Goal: Task Accomplishment & Management: Manage account settings

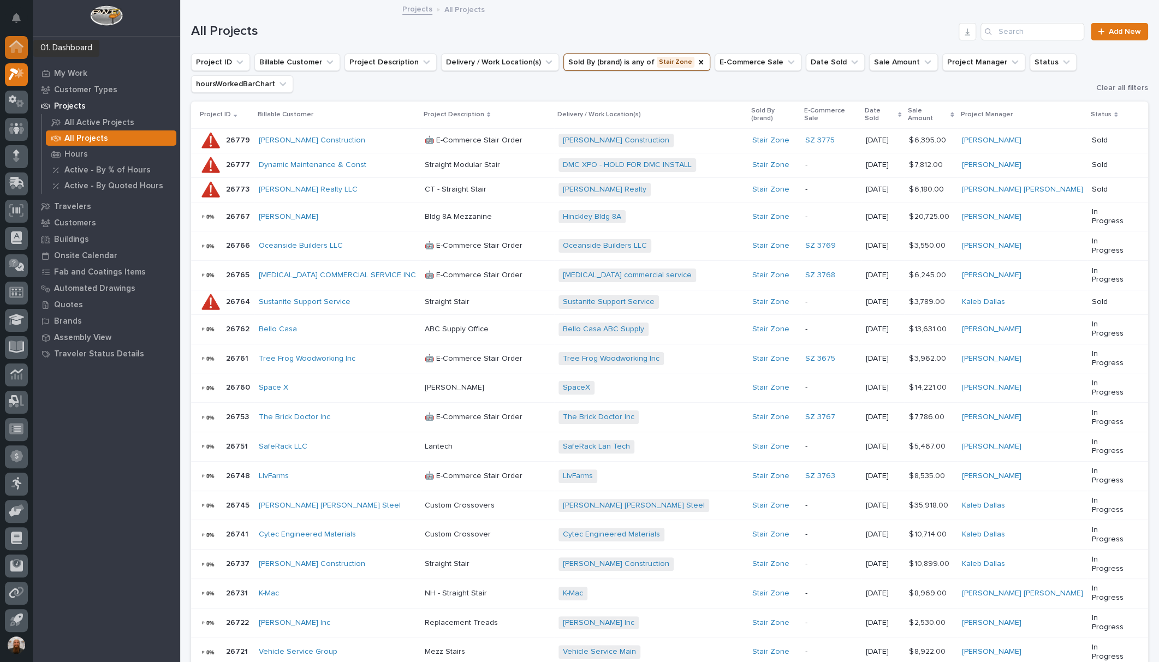
click at [15, 54] on div at bounding box center [16, 47] width 23 height 23
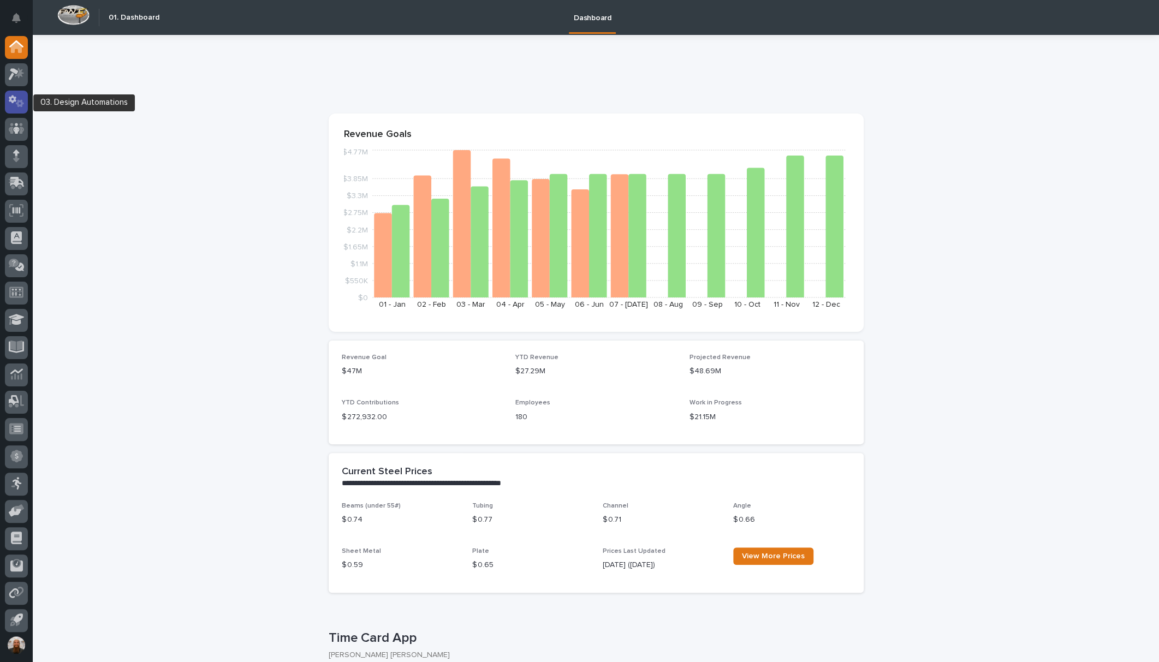
click at [9, 95] on icon at bounding box center [17, 101] width 16 height 13
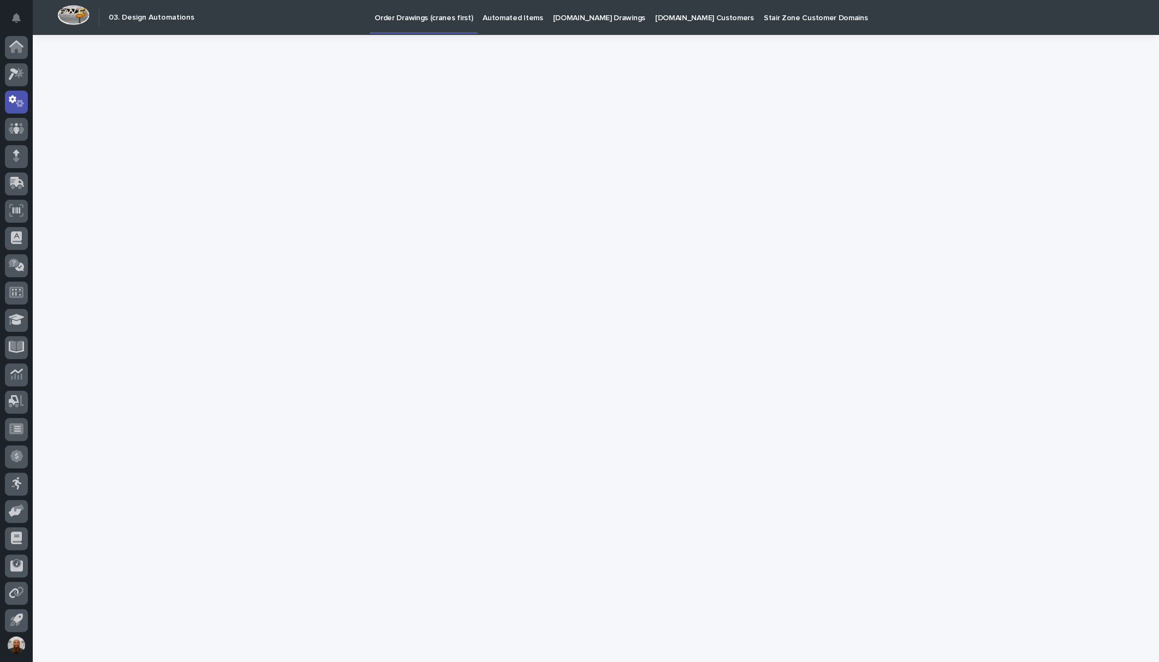
scroll to position [2, 0]
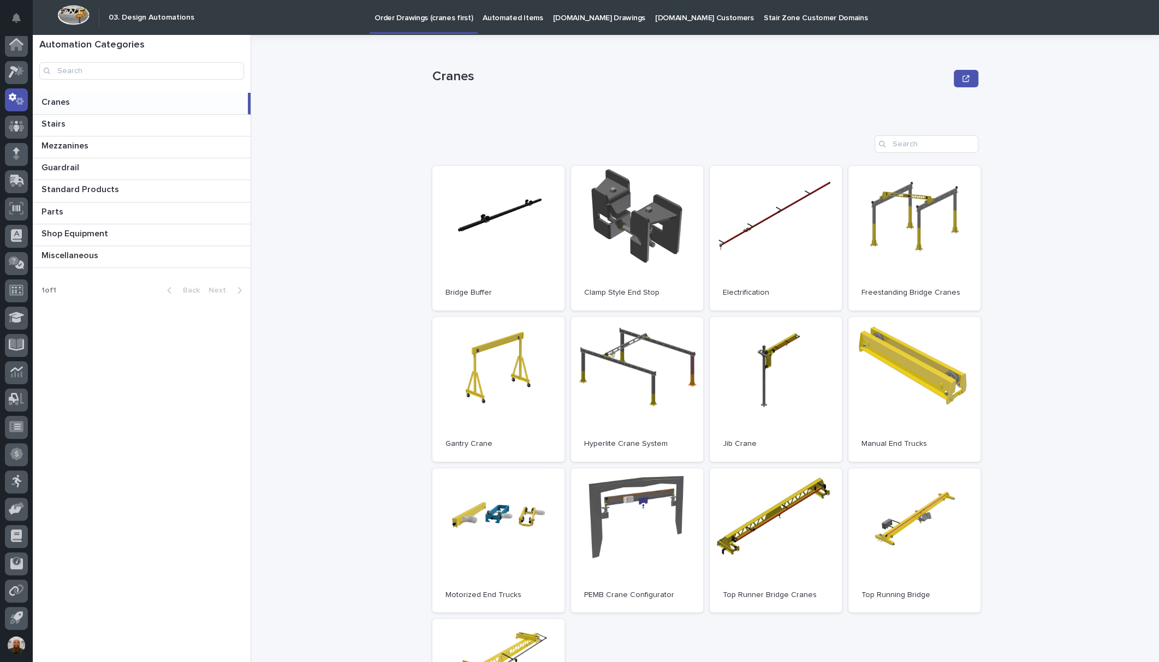
click at [662, 20] on p "[DOMAIN_NAME] Customers" at bounding box center [704, 11] width 99 height 23
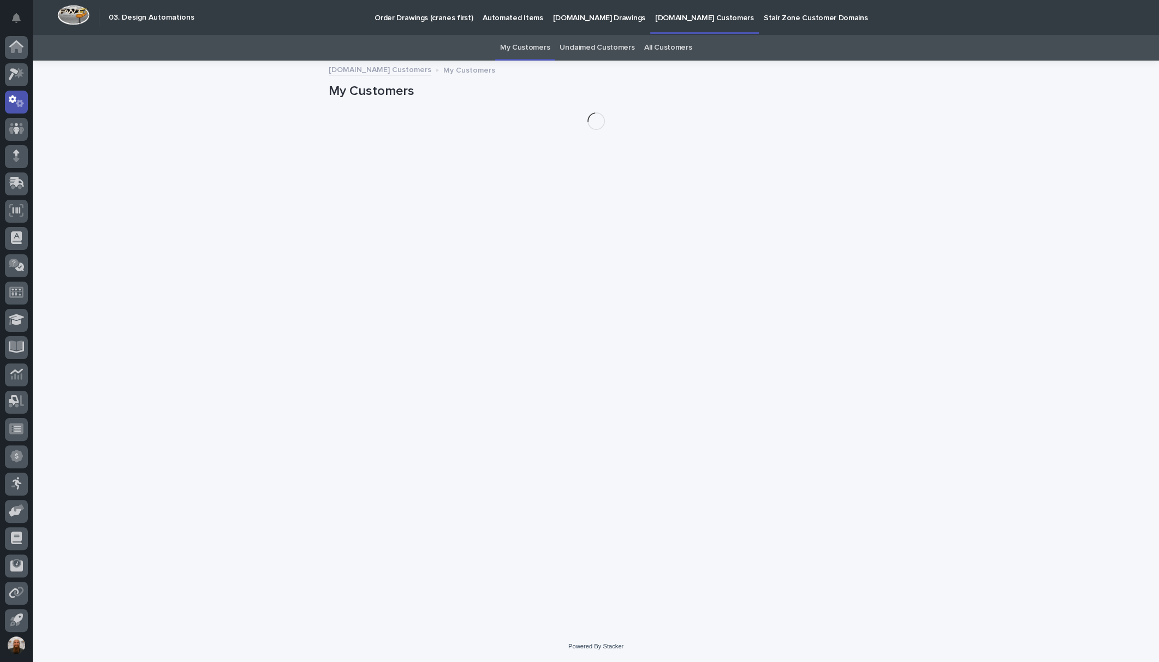
scroll to position [2, 0]
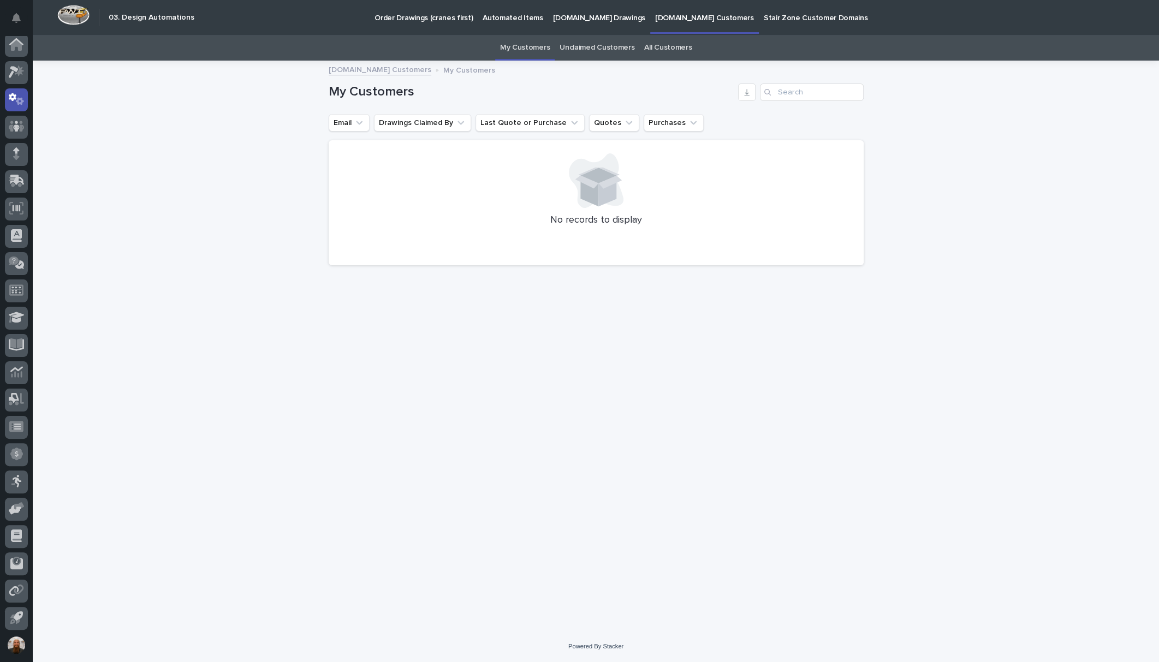
click at [588, 19] on p "[DOMAIN_NAME] Drawings" at bounding box center [599, 11] width 92 height 23
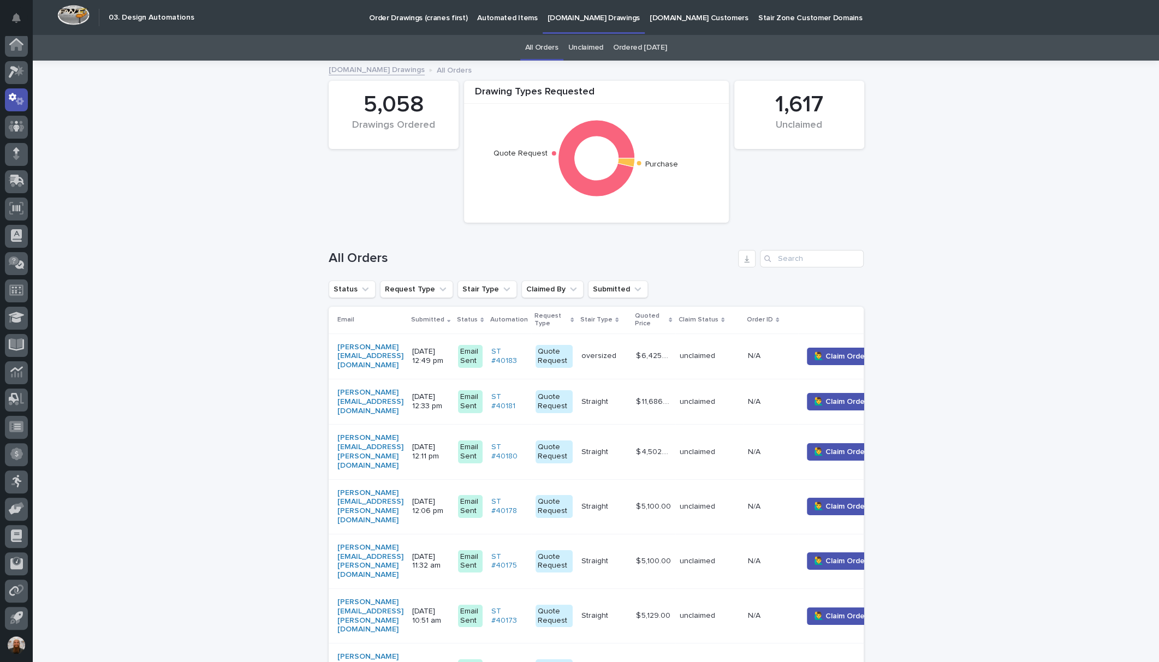
scroll to position [170, 0]
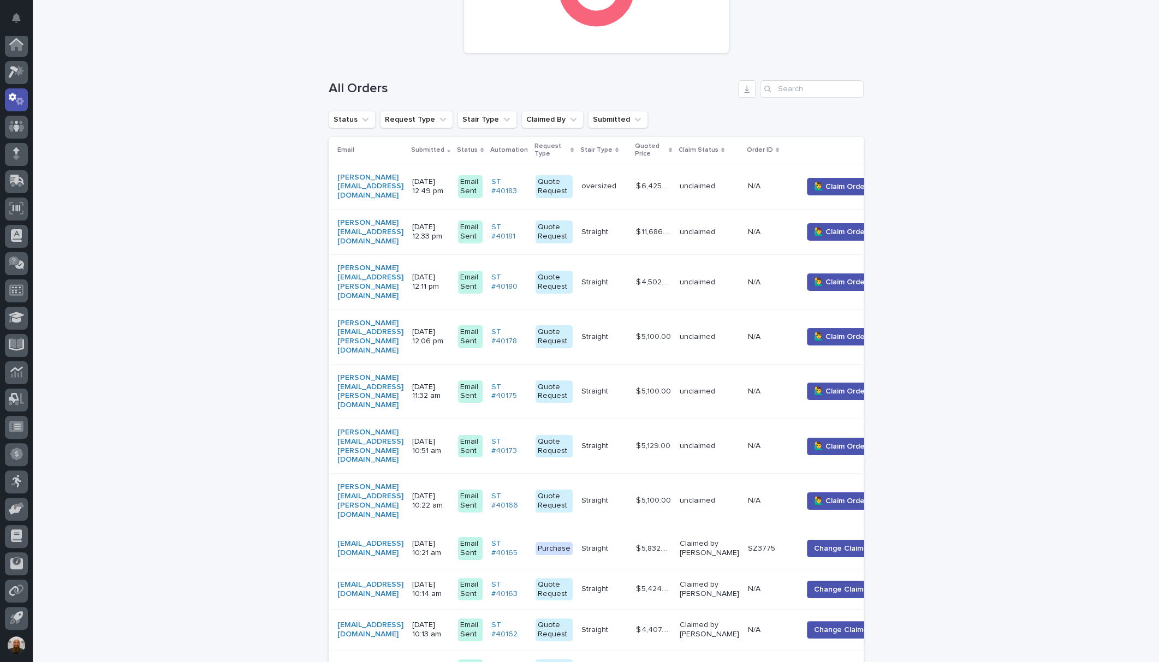
click at [627, 496] on p at bounding box center [604, 500] width 46 height 9
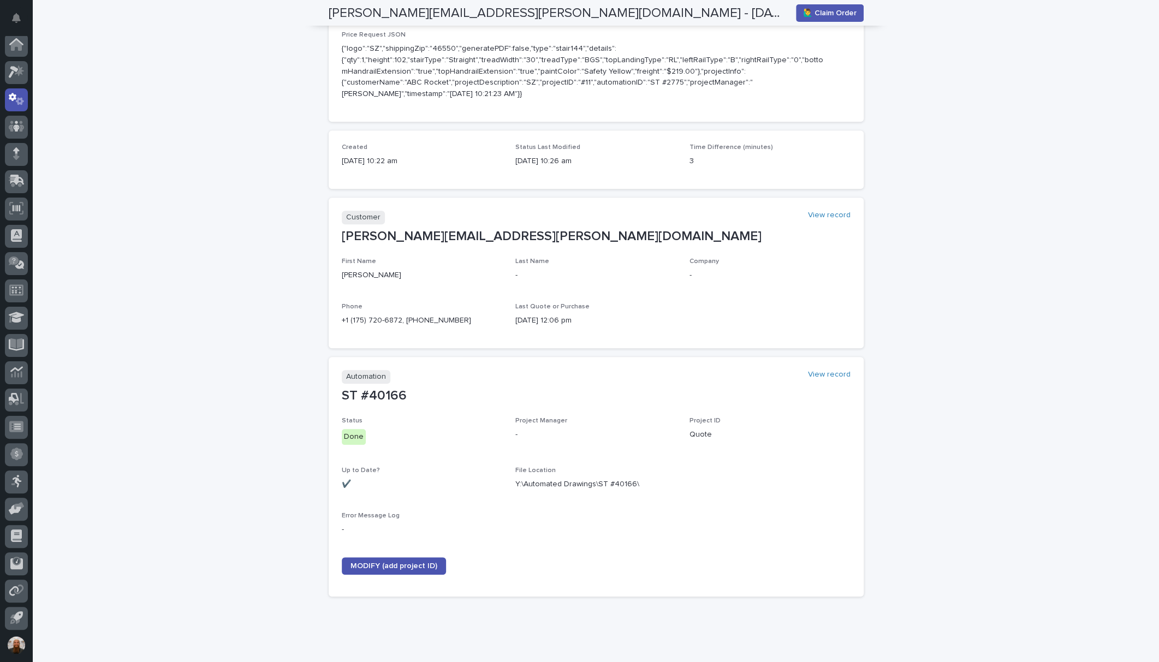
scroll to position [104, 0]
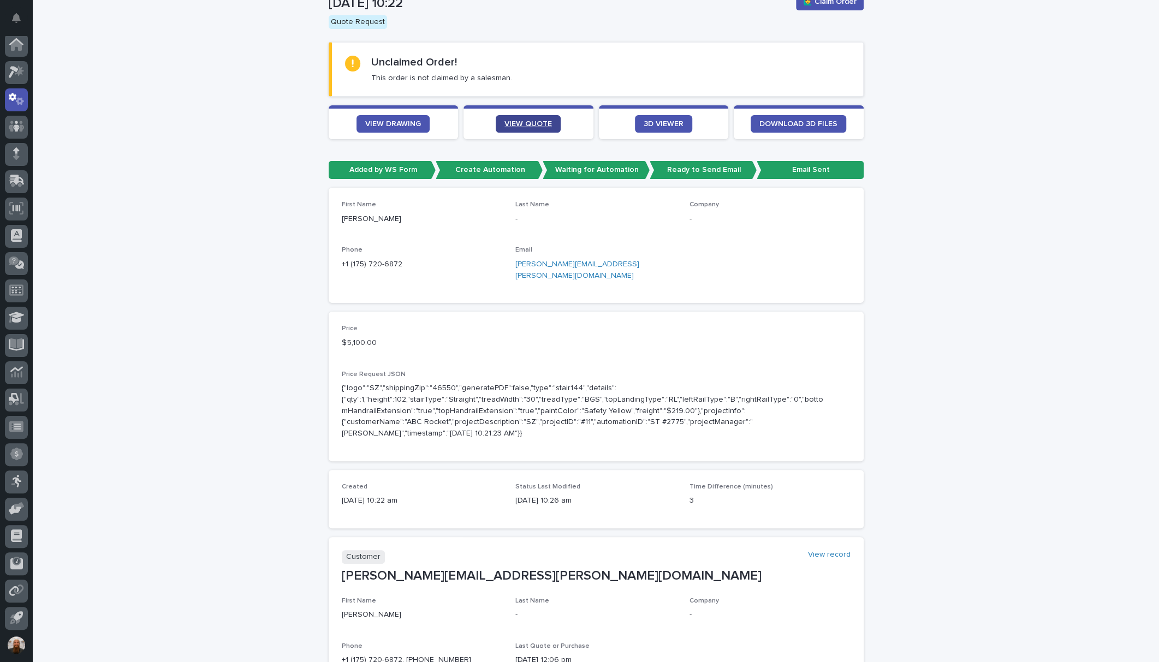
click at [533, 121] on span "VIEW QUOTE" at bounding box center [527, 124] width 47 height 8
click at [400, 115] on link "VIEW DRAWING" at bounding box center [392, 123] width 73 height 17
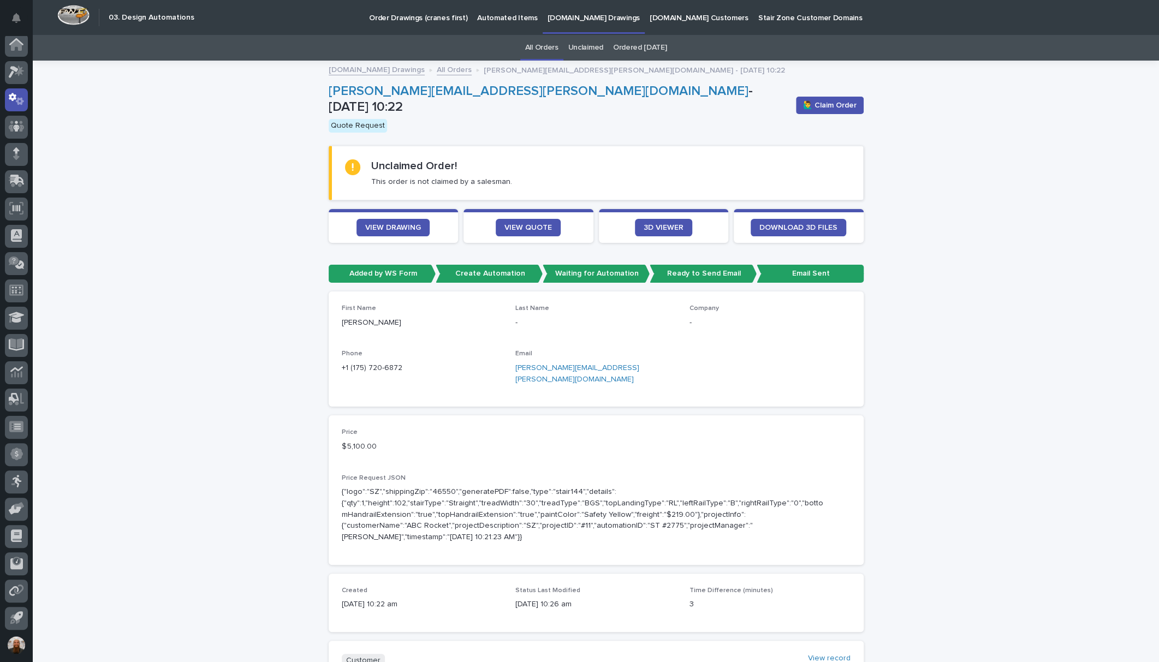
click at [437, 68] on link "All Orders" at bounding box center [454, 69] width 35 height 13
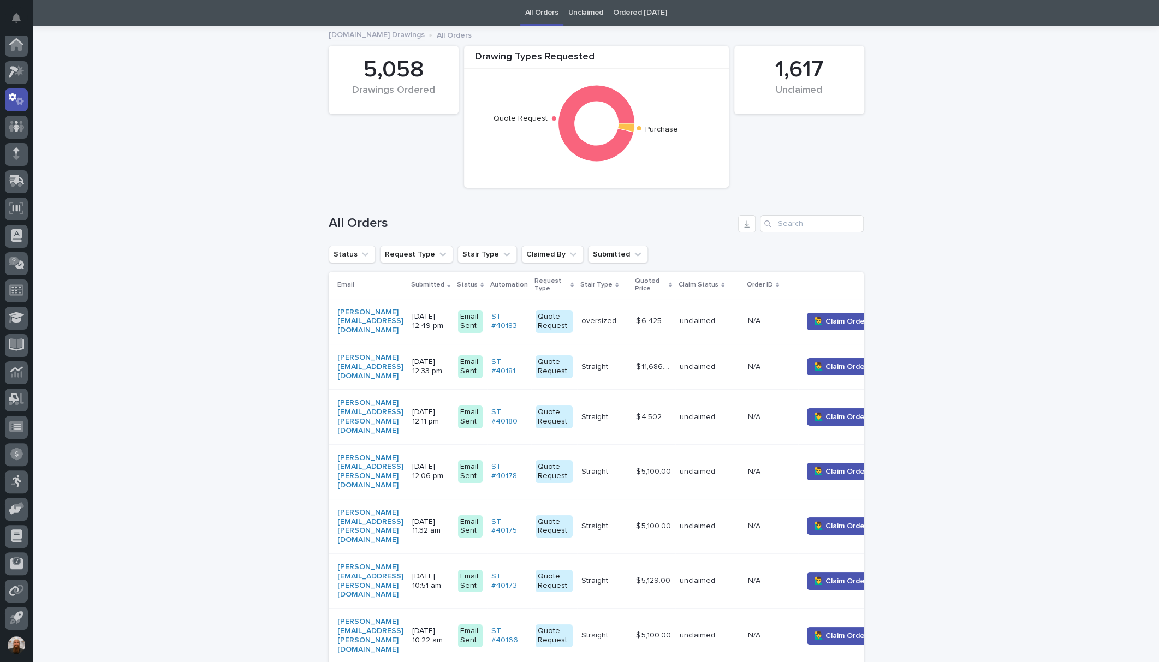
scroll to position [205, 0]
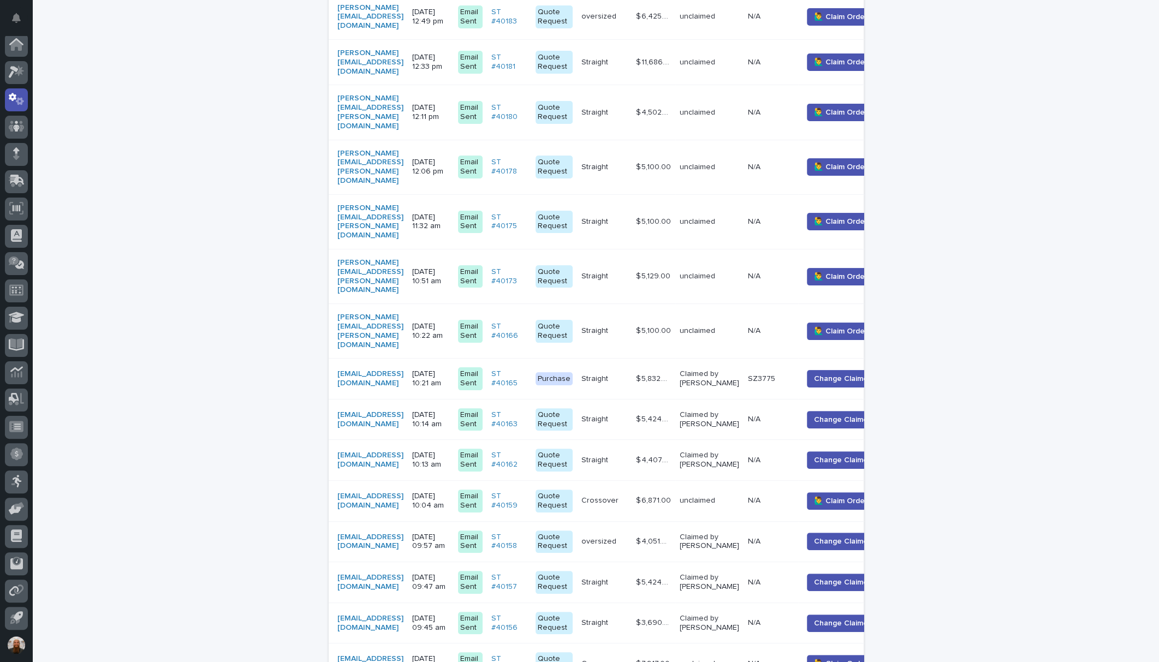
scroll to position [170, 0]
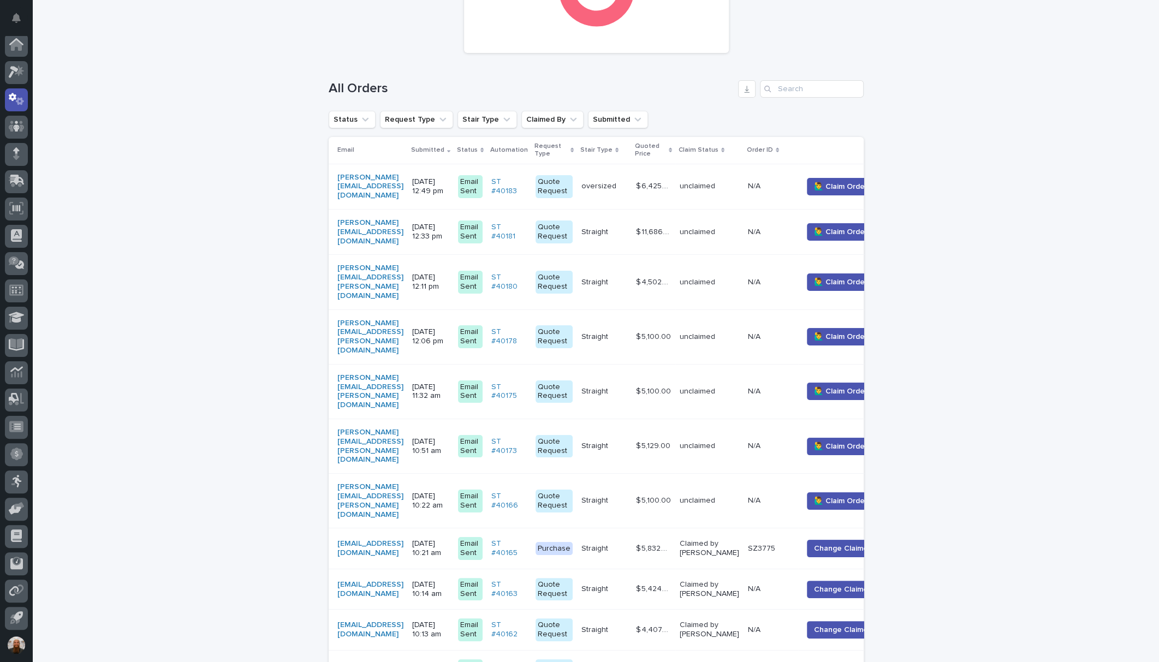
click at [408, 323] on td "[PERSON_NAME][EMAIL_ADDRESS][PERSON_NAME][DOMAIN_NAME]" at bounding box center [368, 337] width 79 height 55
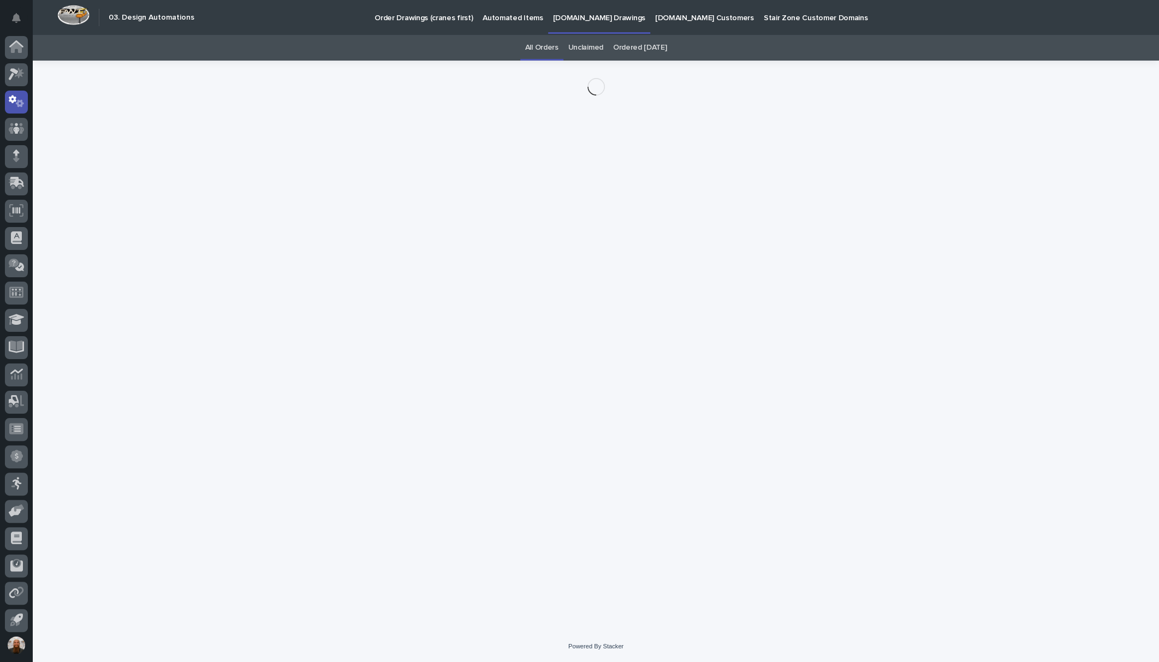
scroll to position [2, 0]
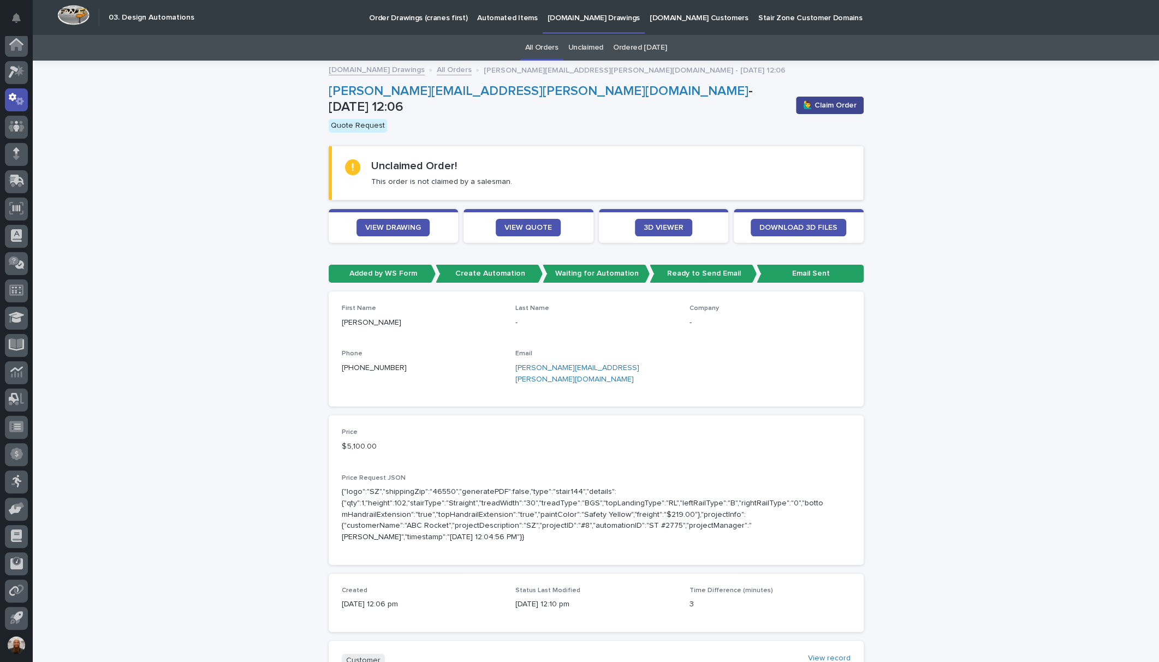
click at [811, 103] on span "🙋‍♂️ Claim Order" at bounding box center [829, 105] width 53 height 11
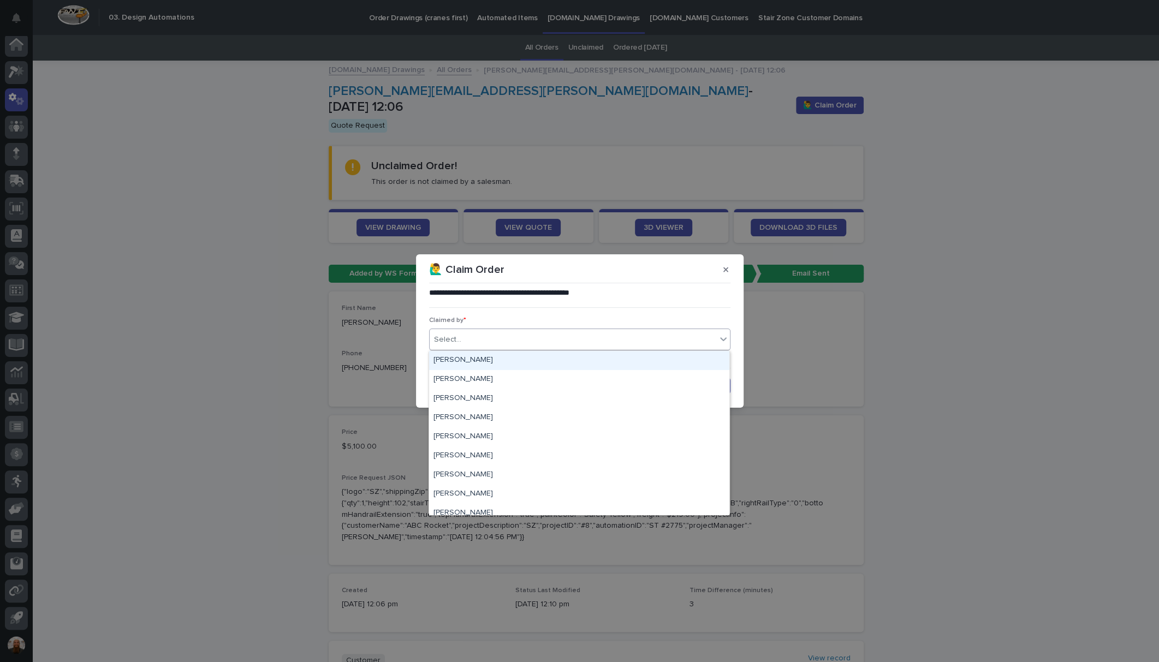
click at [560, 343] on div "Select..." at bounding box center [573, 340] width 287 height 18
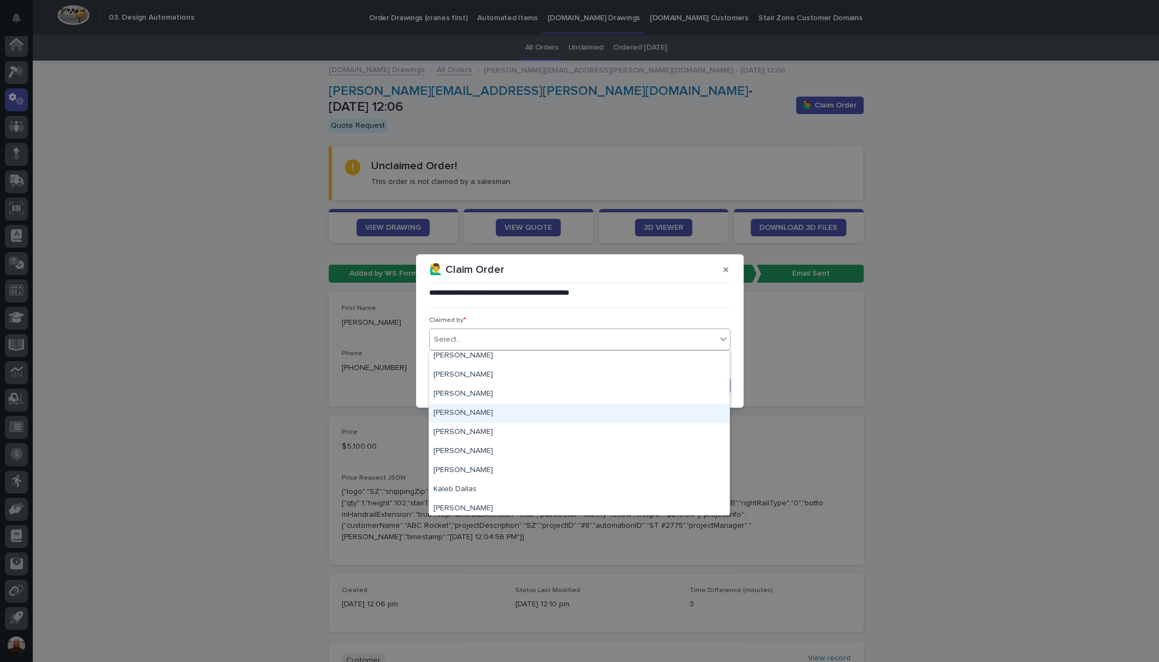
scroll to position [3057, 0]
click at [528, 400] on div "[PERSON_NAME] [PERSON_NAME]" at bounding box center [579, 398] width 300 height 19
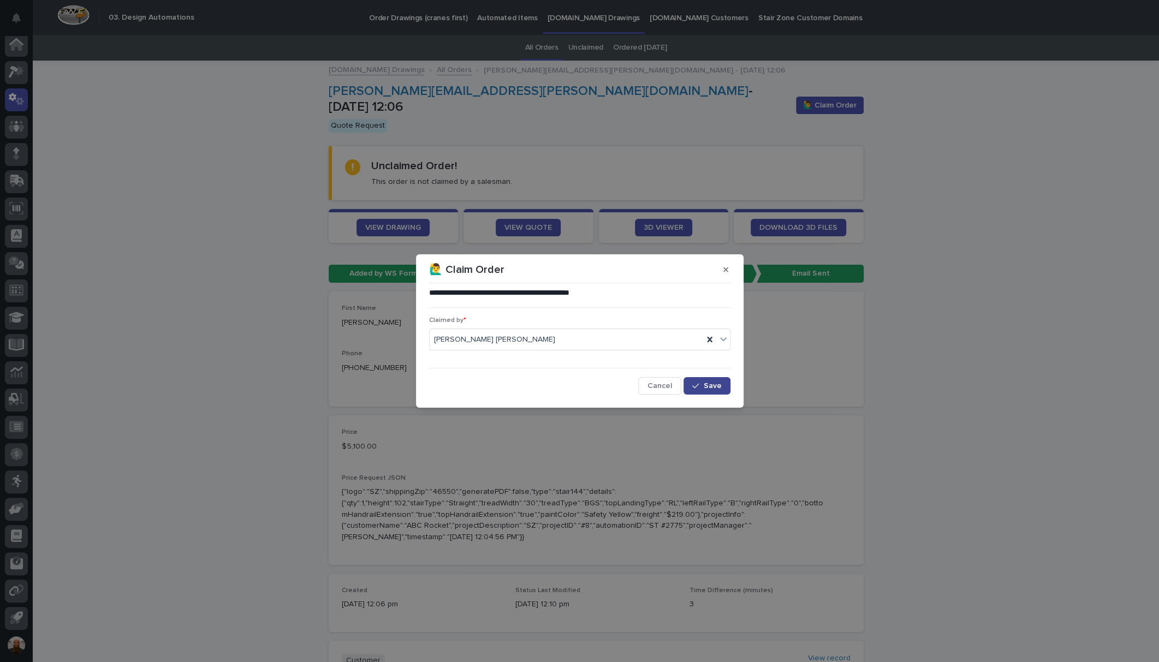
click at [704, 387] on span "Save" at bounding box center [713, 386] width 18 height 8
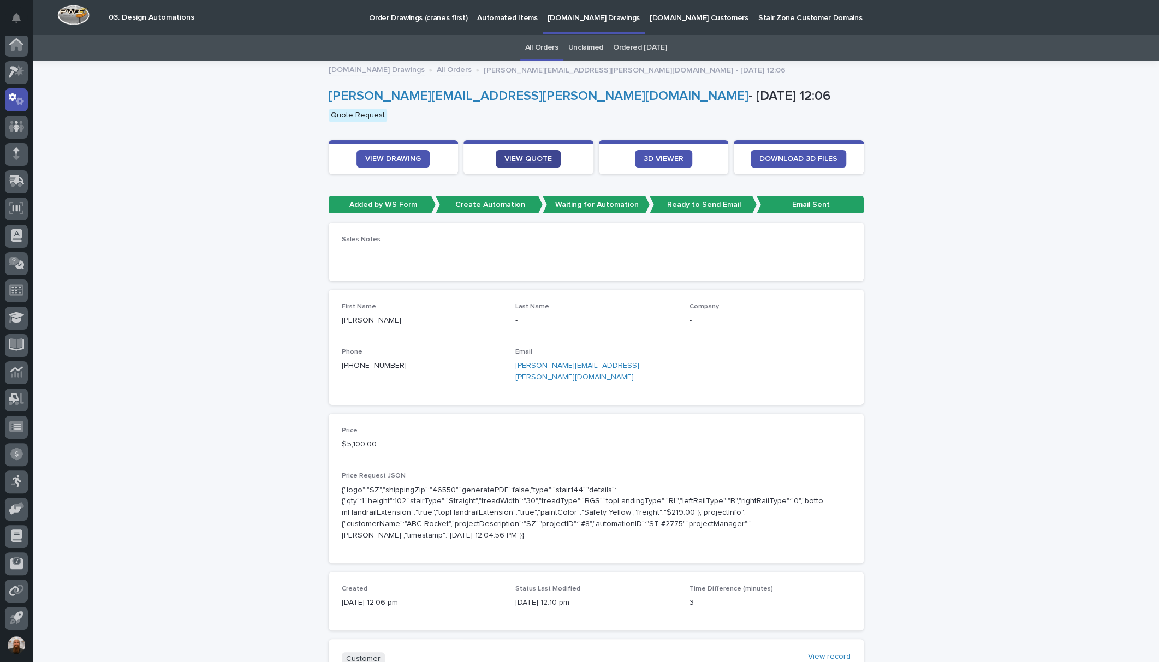
click at [543, 160] on span "VIEW QUOTE" at bounding box center [527, 159] width 47 height 8
click at [388, 159] on span "VIEW DRAWING" at bounding box center [393, 159] width 56 height 8
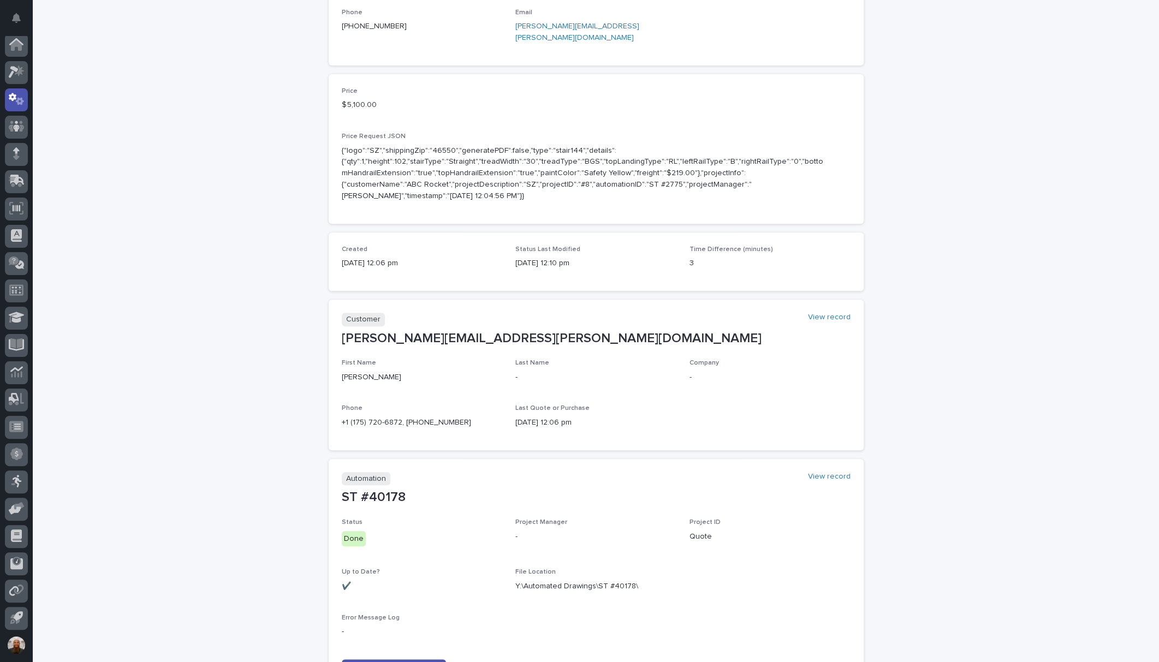
scroll to position [447, 0]
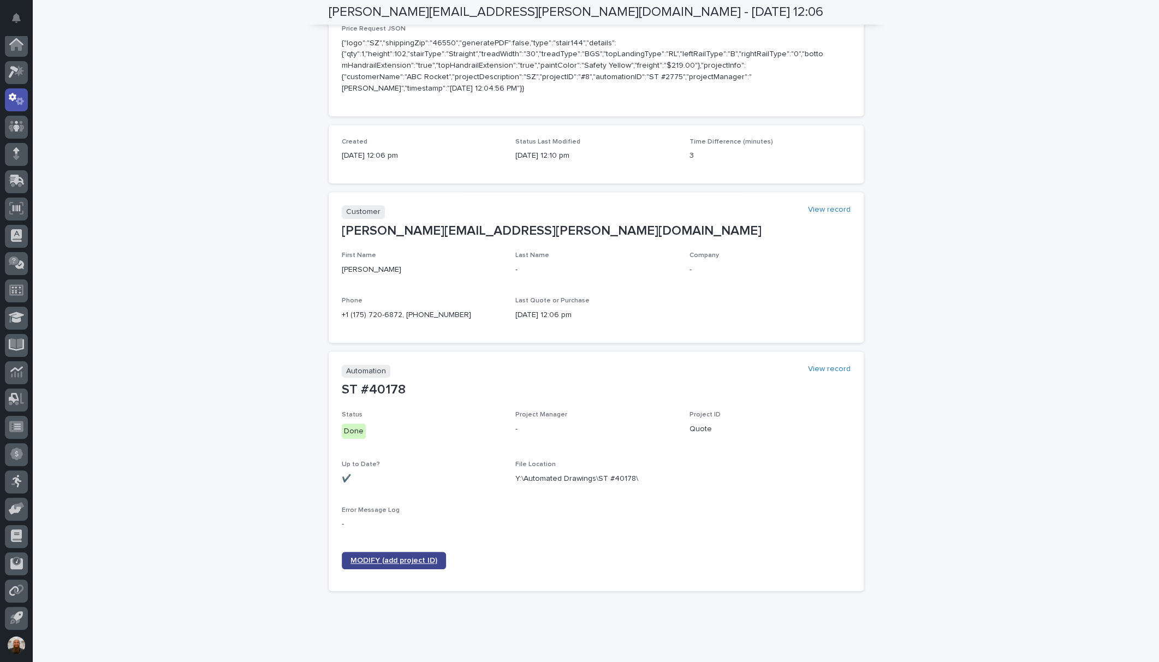
click at [423, 557] on span "MODIFY (add project ID)" at bounding box center [393, 561] width 87 height 8
click at [821, 365] on link "View record" at bounding box center [829, 369] width 43 height 9
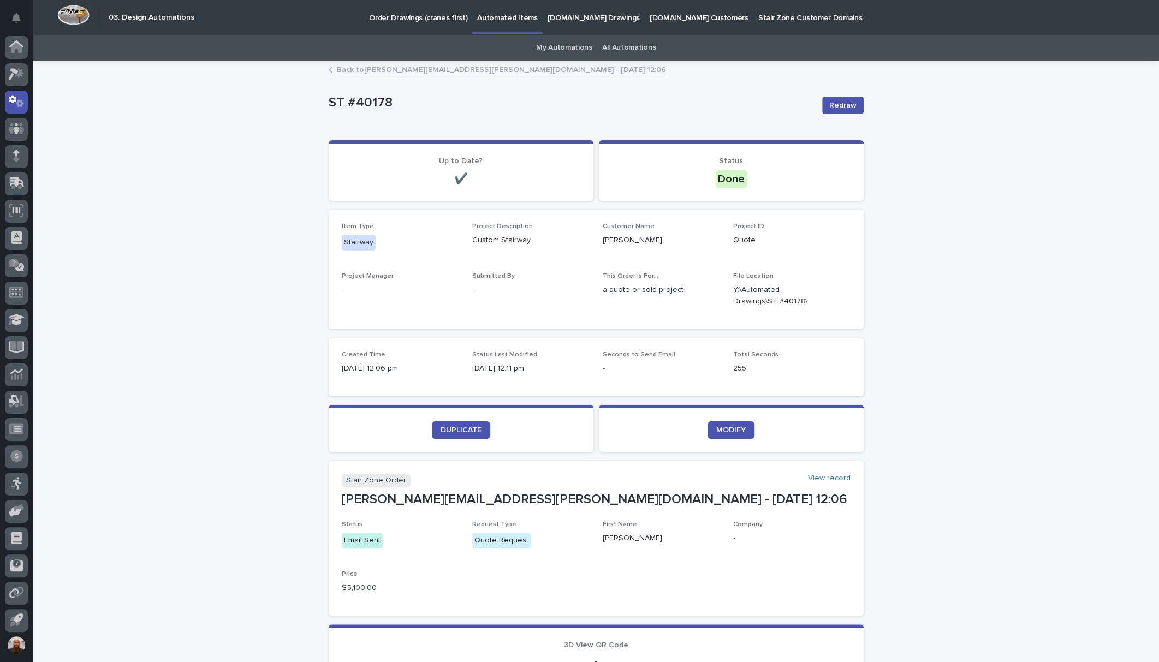
scroll to position [2, 0]
click at [476, 430] on link "DUPLICATE" at bounding box center [461, 429] width 58 height 17
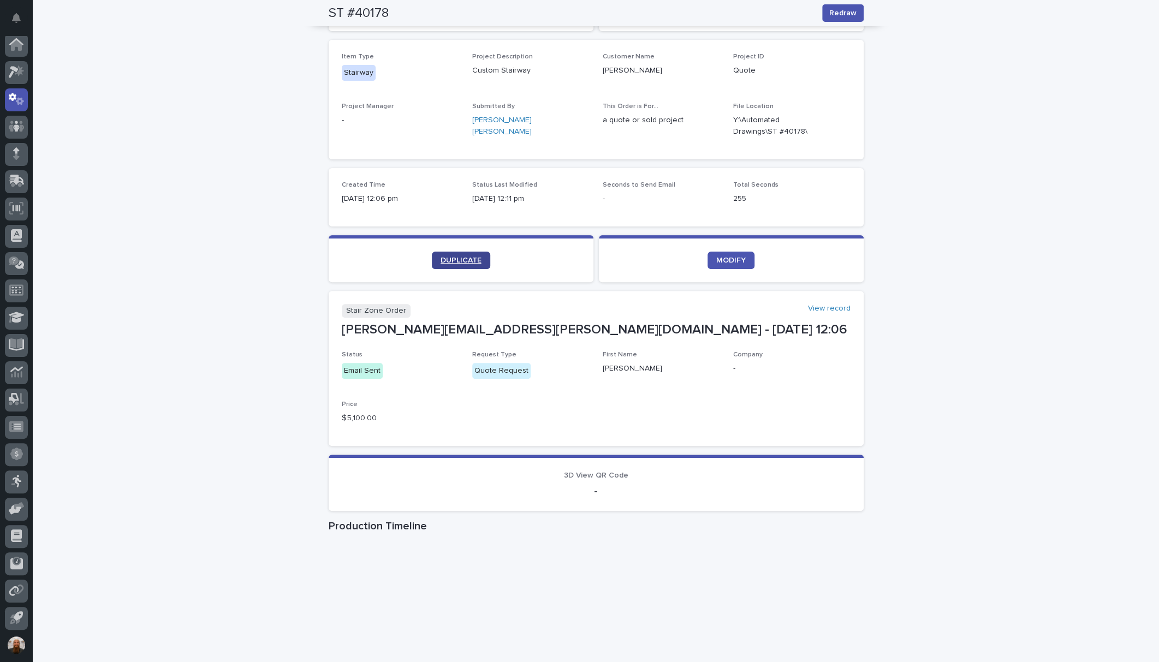
click at [461, 258] on span "DUPLICATE" at bounding box center [461, 261] width 41 height 8
click at [481, 258] on link "DUPLICATE" at bounding box center [461, 260] width 58 height 17
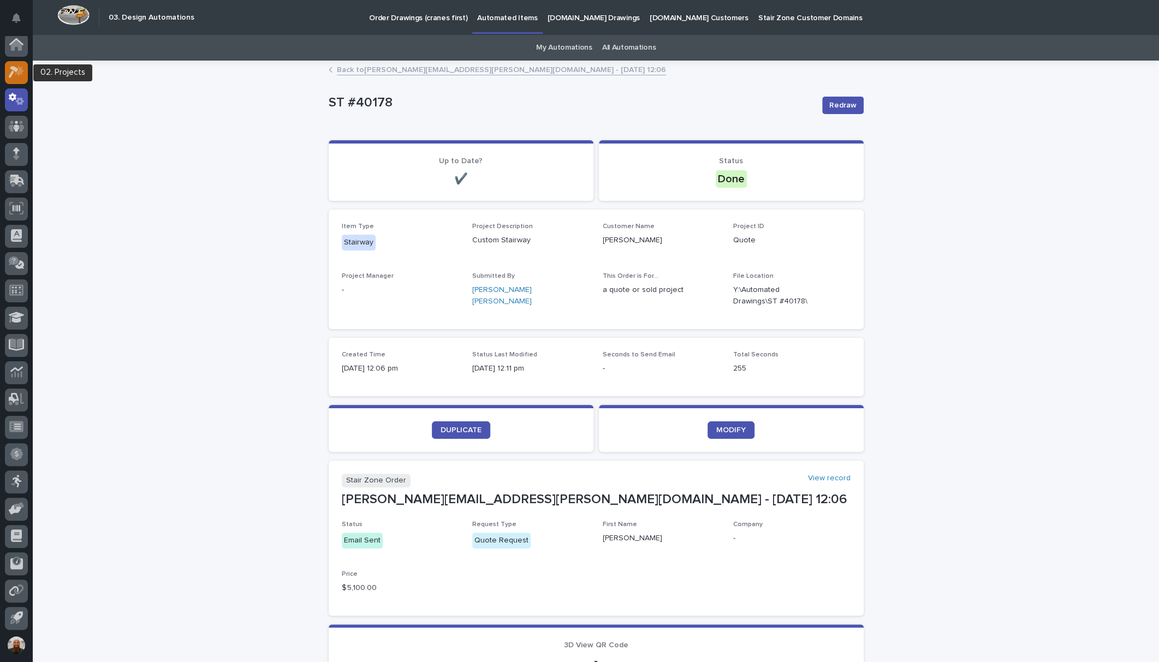
click at [15, 71] on icon at bounding box center [14, 73] width 10 height 12
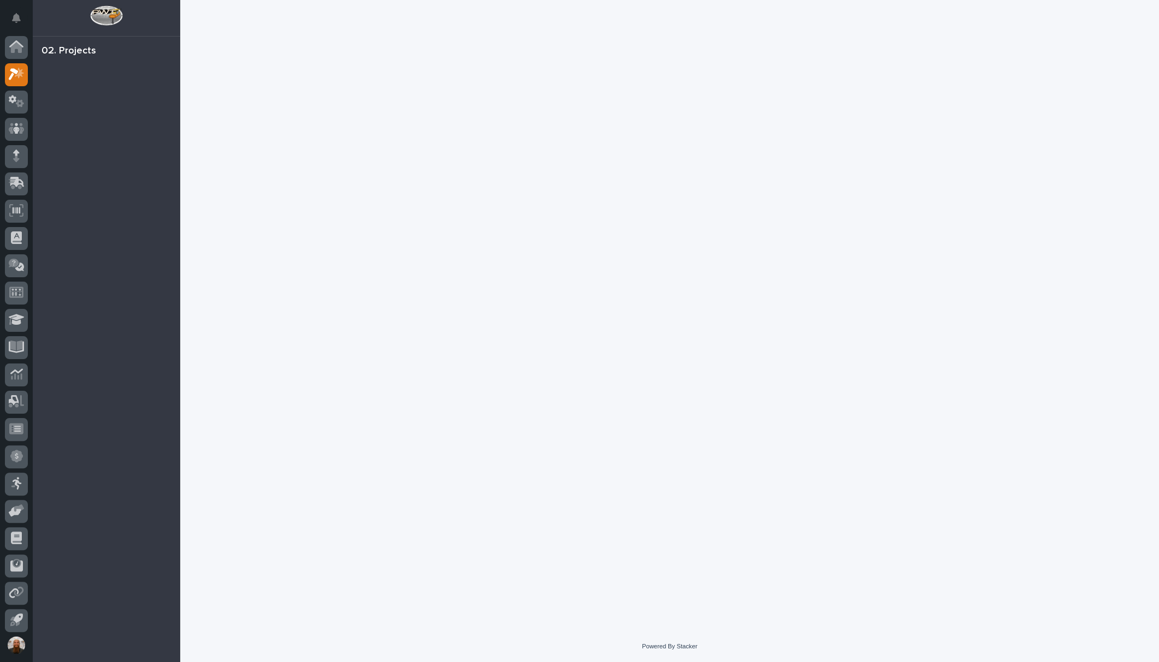
scroll to position [2, 0]
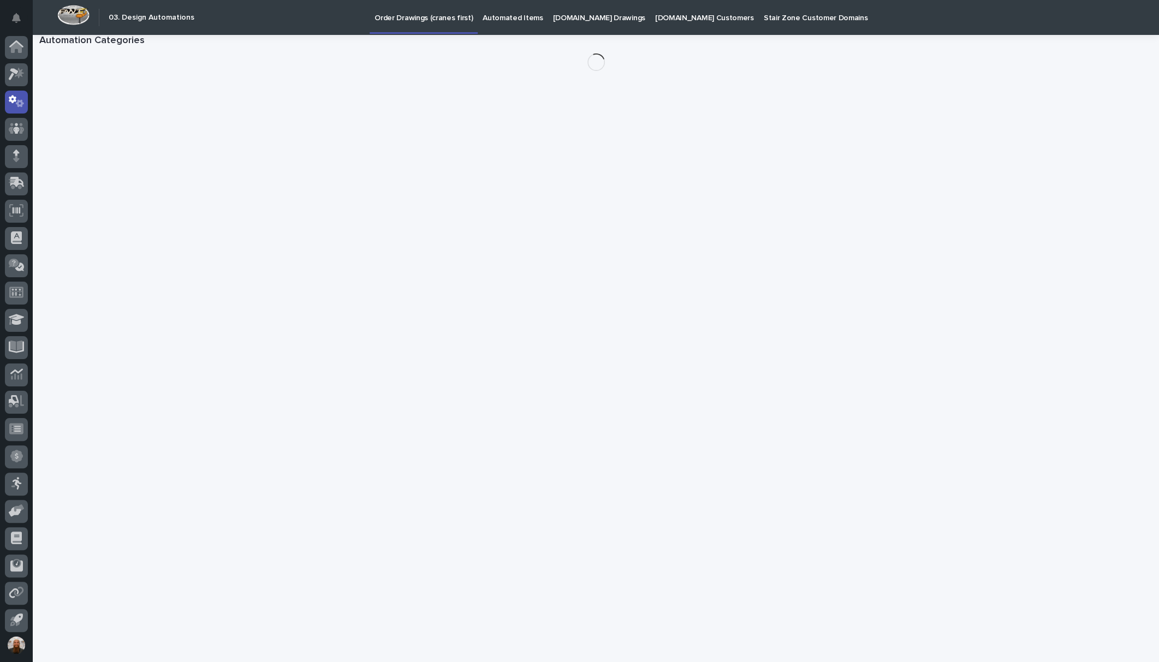
scroll to position [2, 0]
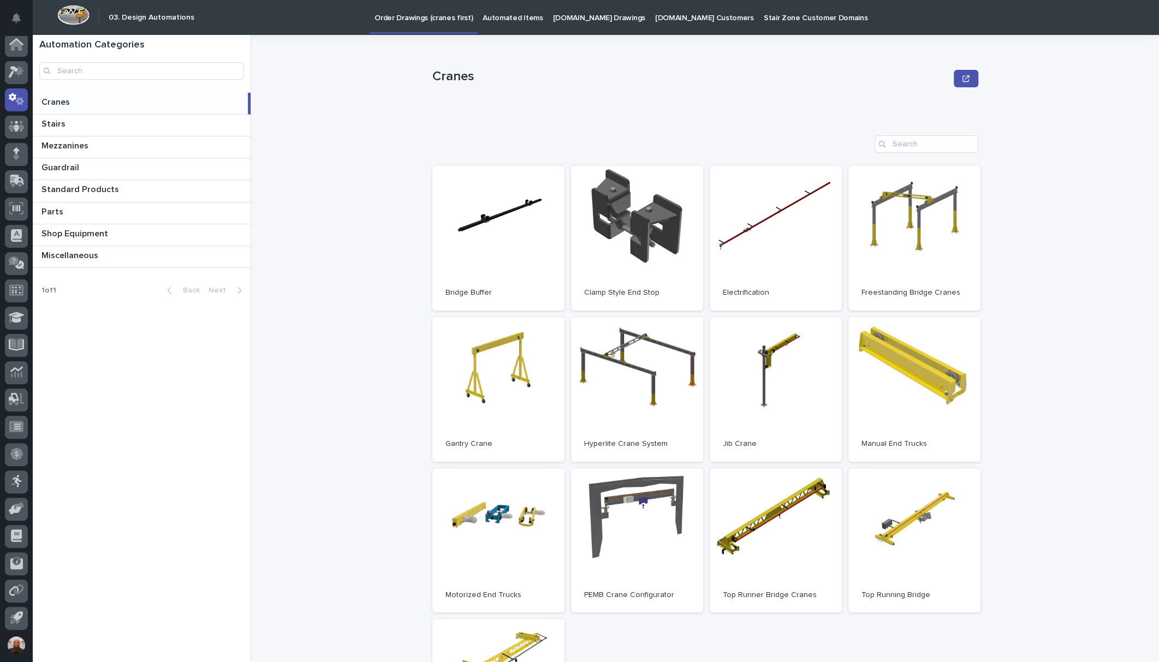
click at [589, 18] on p "[DOMAIN_NAME] Drawings" at bounding box center [599, 11] width 92 height 23
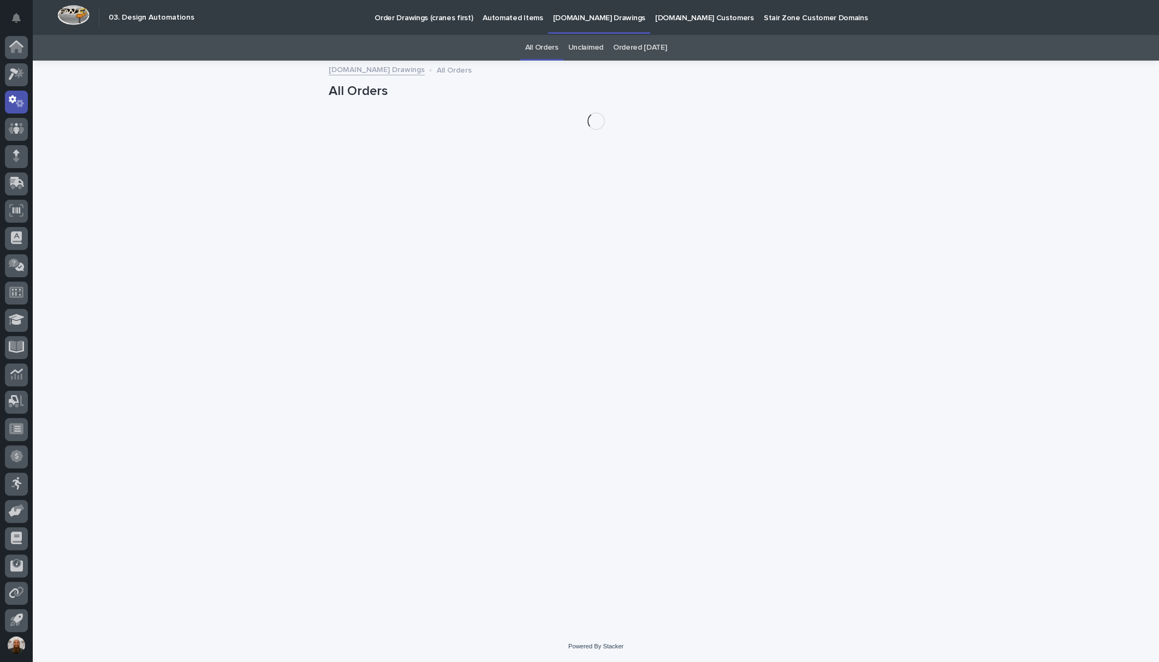
scroll to position [2, 0]
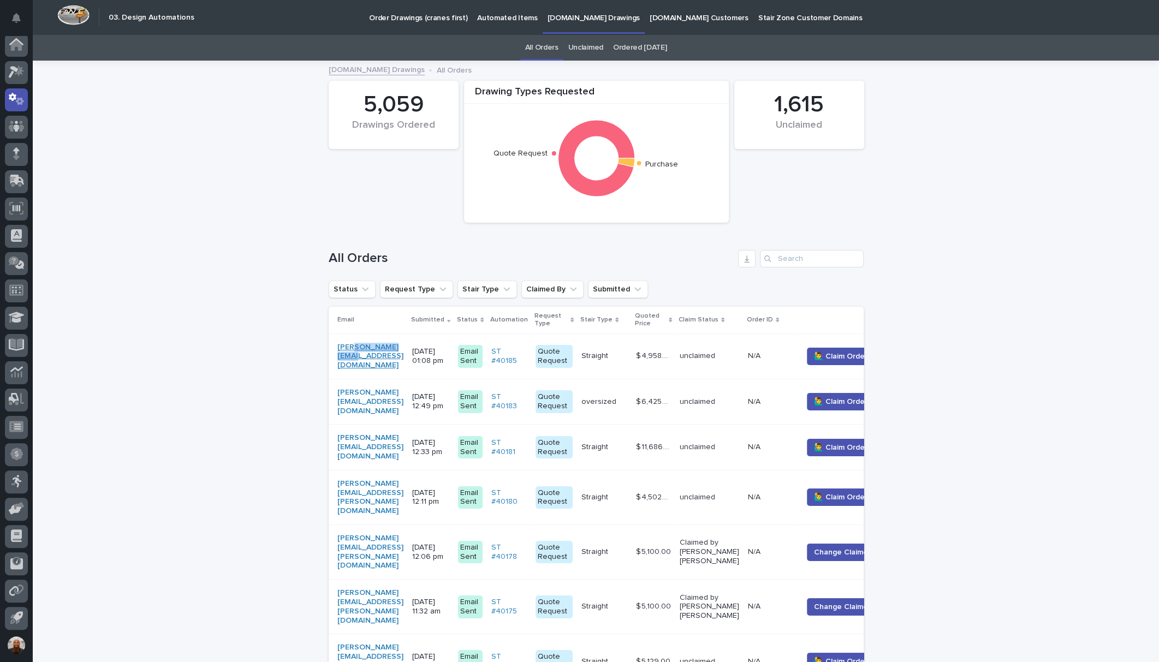
drag, startPoint x: 412, startPoint y: 354, endPoint x: 348, endPoint y: 357, distance: 63.9
click at [348, 357] on div "[PERSON_NAME][EMAIL_ADDRESS][DOMAIN_NAME]" at bounding box center [370, 356] width 66 height 27
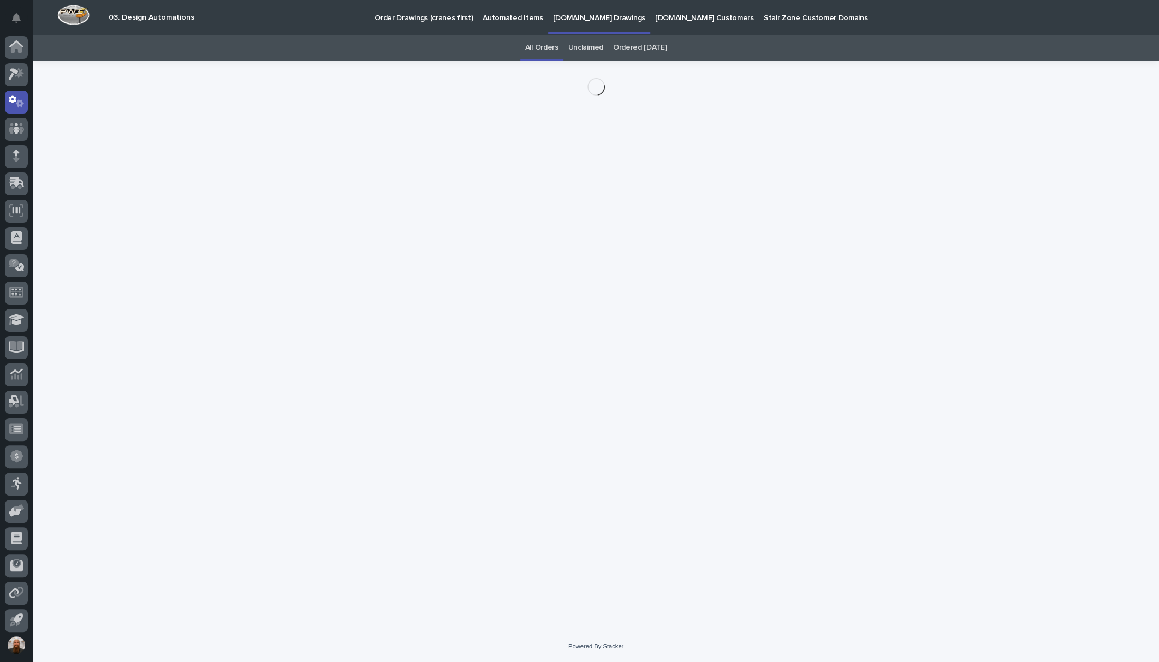
scroll to position [2, 0]
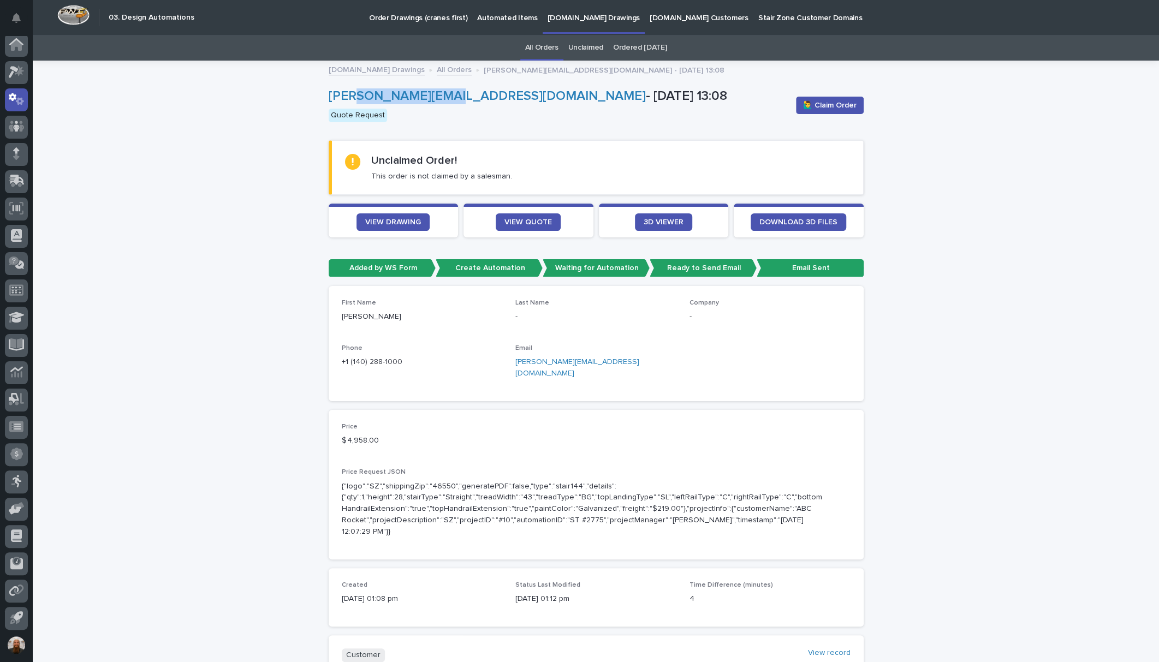
drag, startPoint x: 452, startPoint y: 98, endPoint x: 352, endPoint y: 97, distance: 99.9
click at [352, 97] on p "[PERSON_NAME][EMAIL_ADDRESS][DOMAIN_NAME] - [DATE] 13:08" at bounding box center [558, 96] width 459 height 16
copy link "[DOMAIN_NAME]"
click at [198, 180] on div "Loading... Saving… Loading... Saving… [PERSON_NAME][EMAIL_ADDRESS][DOMAIN_NAME]…" at bounding box center [596, 580] width 1126 height 1036
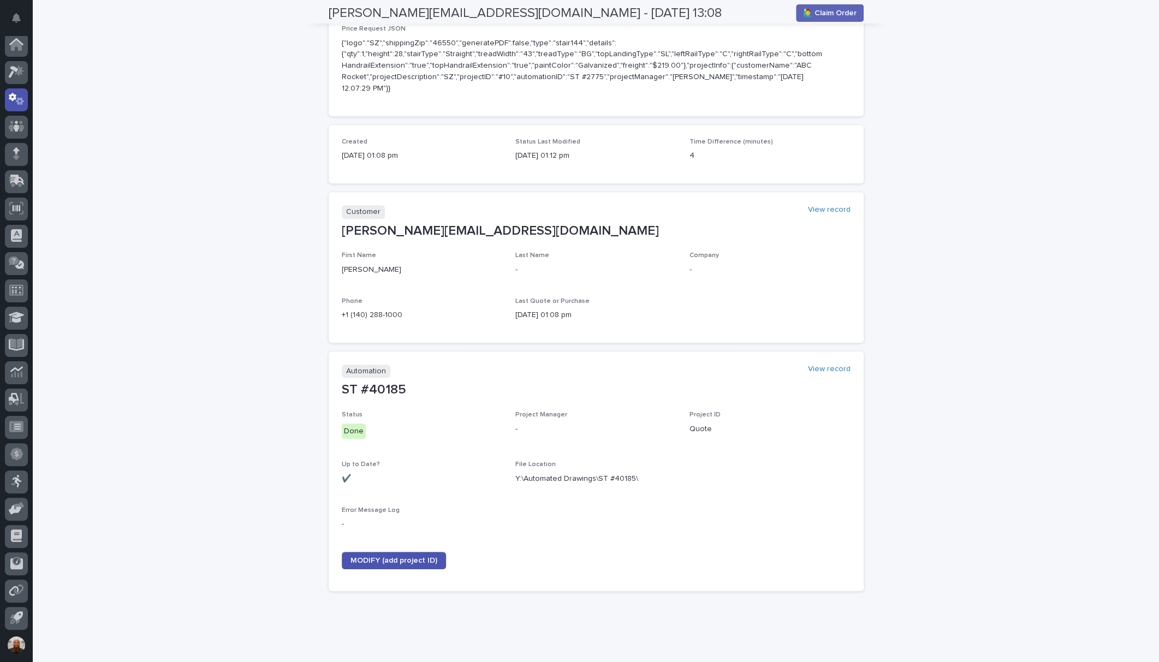
scroll to position [0, 0]
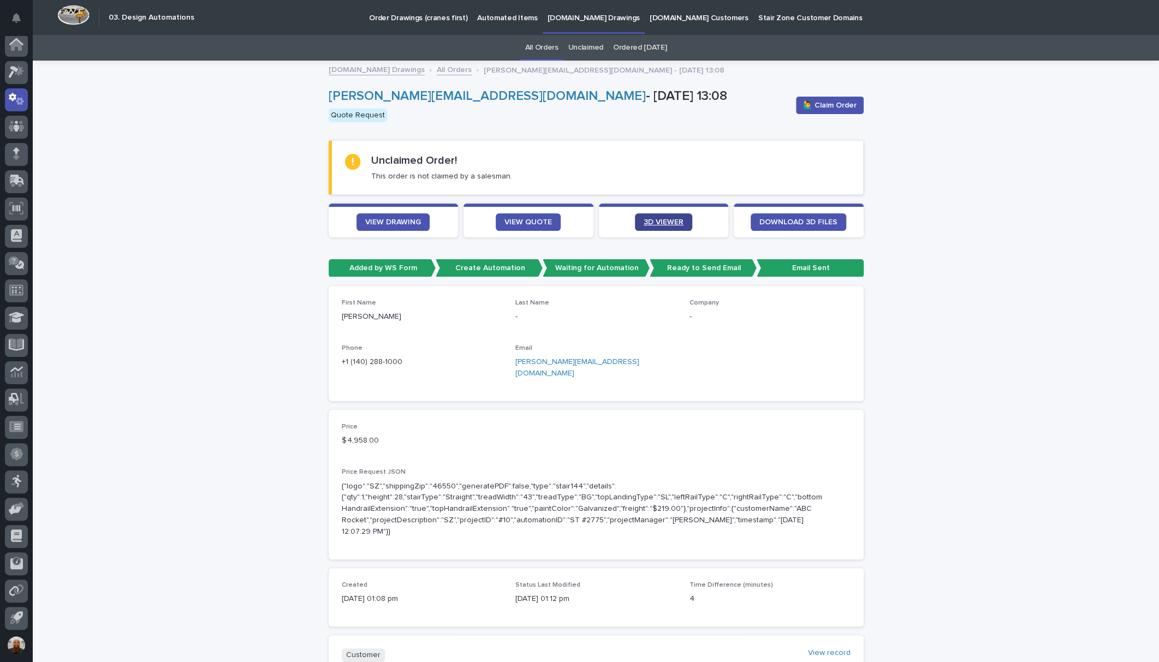
click at [654, 219] on span "3D VIEWER" at bounding box center [664, 222] width 40 height 8
click at [20, 71] on icon at bounding box center [19, 71] width 9 height 11
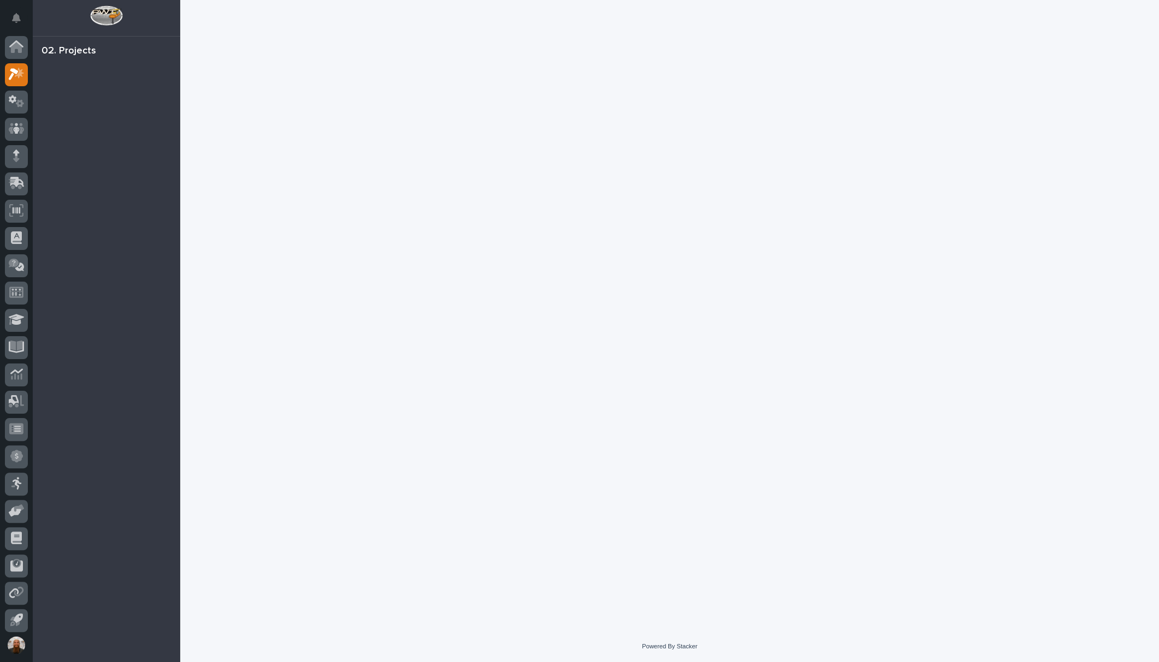
scroll to position [2, 0]
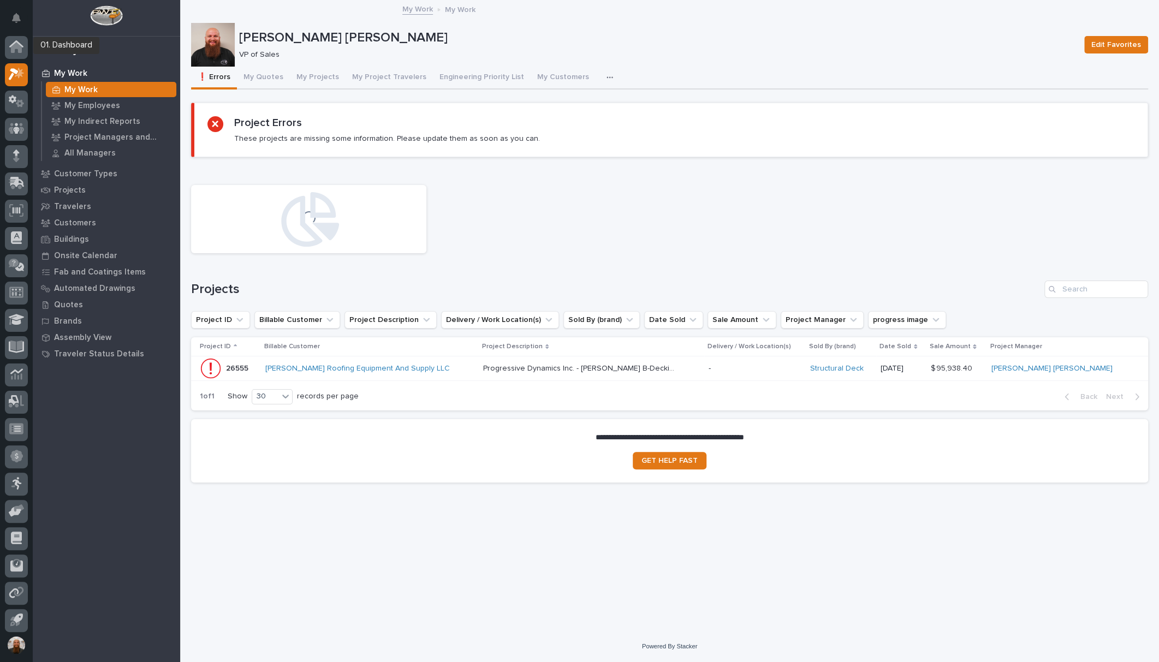
scroll to position [2, 0]
